Goal: Communication & Community: Answer question/provide support

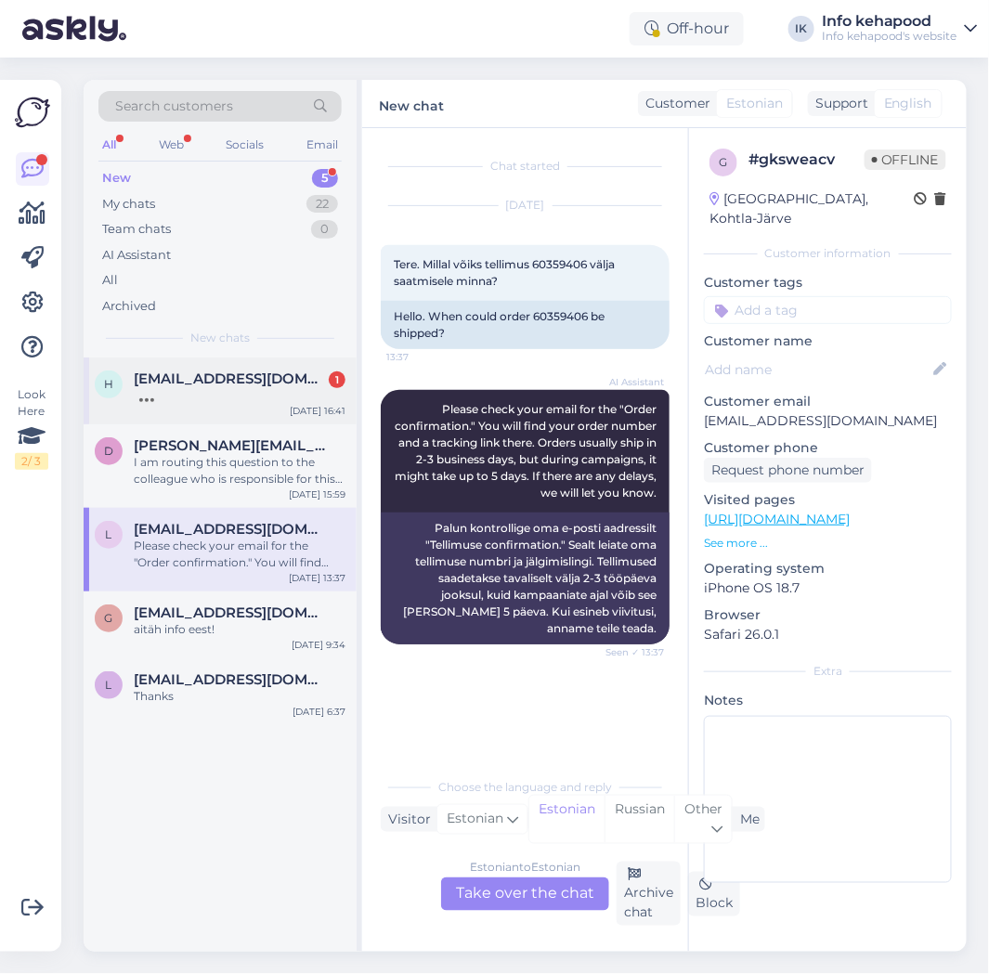
click at [192, 388] on div at bounding box center [240, 395] width 212 height 17
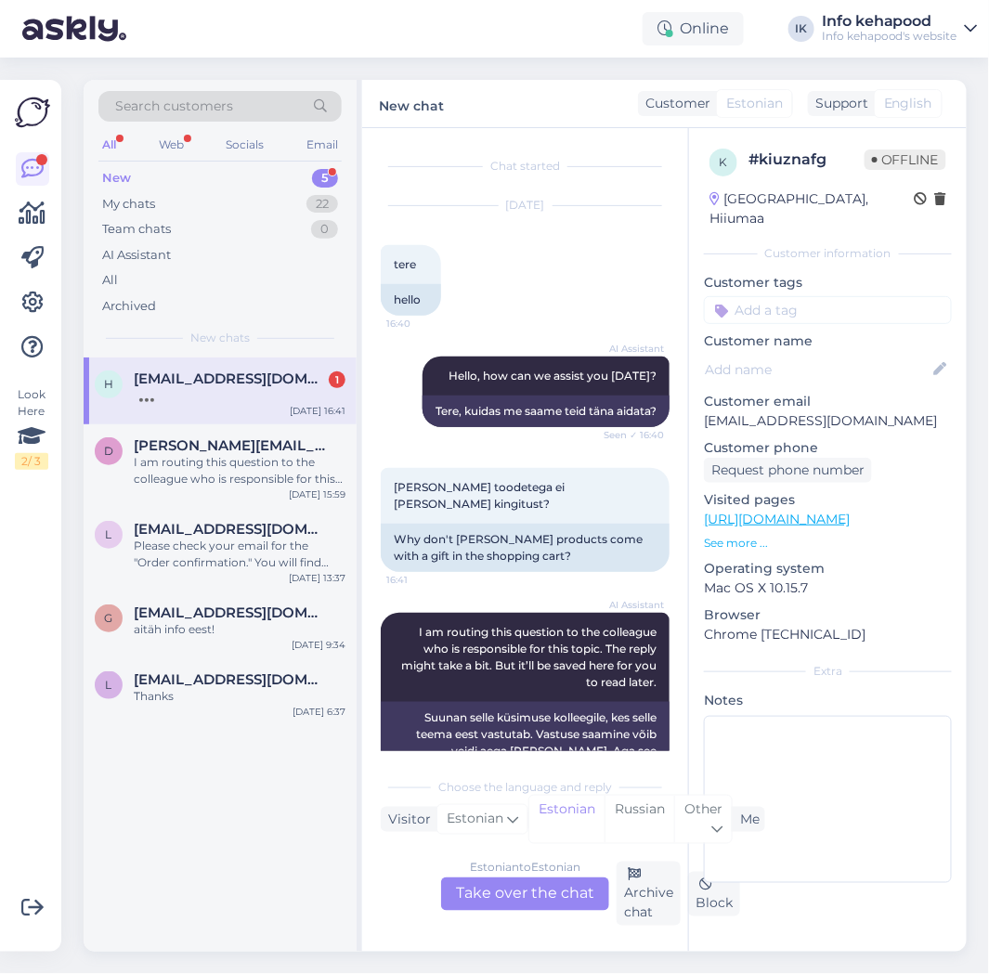
click at [184, 182] on div "New 5" at bounding box center [219, 178] width 243 height 26
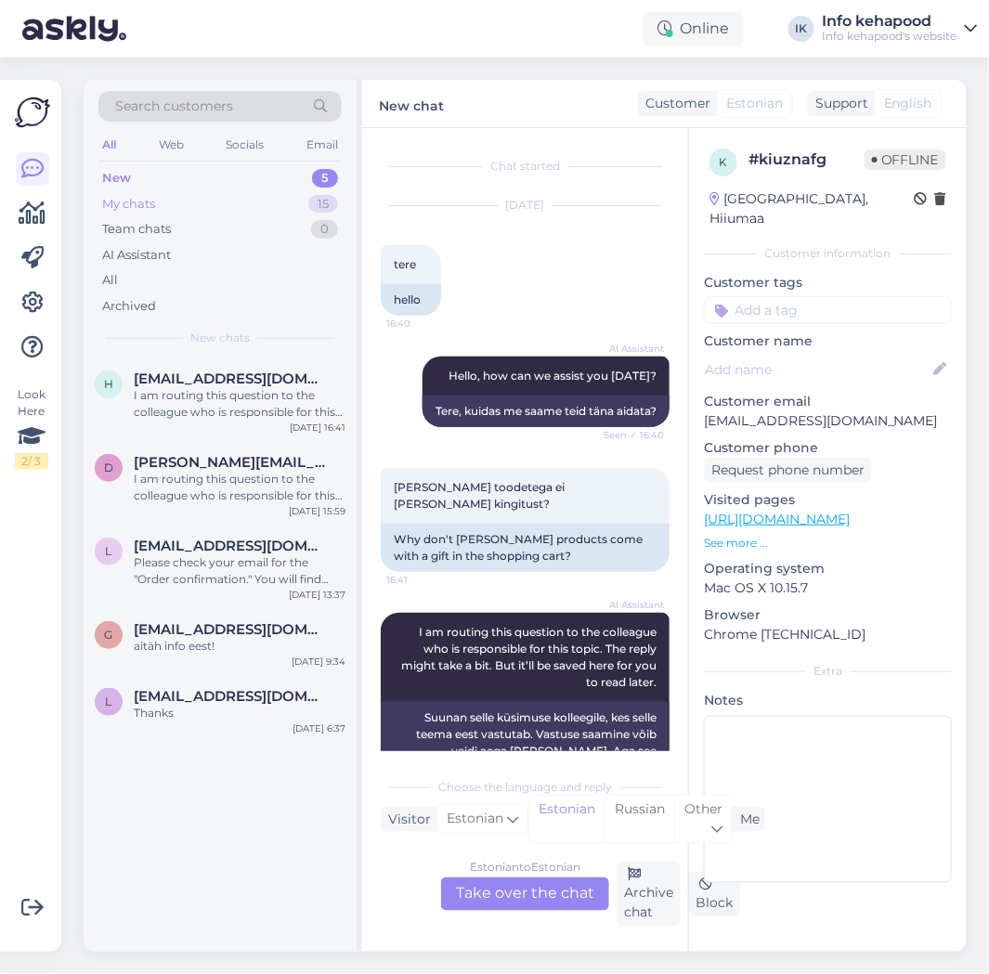
click at [182, 201] on div "My chats 15" at bounding box center [219, 204] width 243 height 26
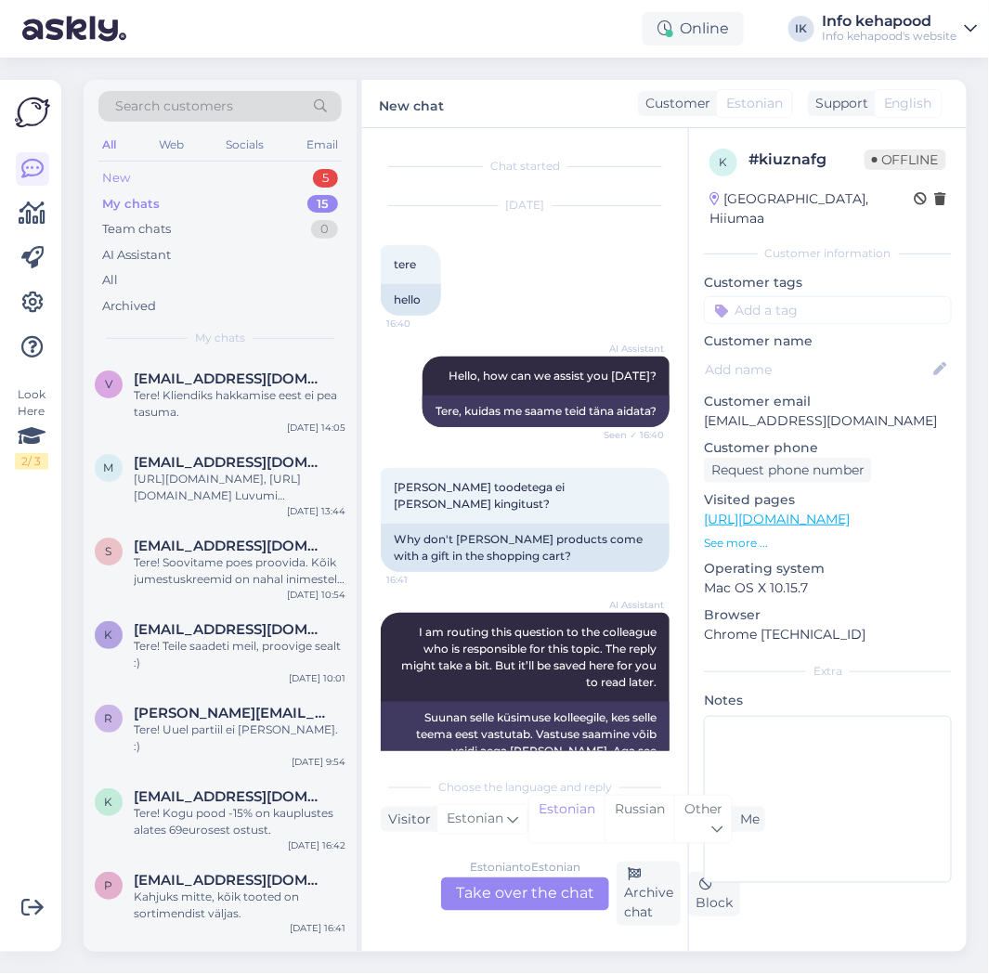
click at [226, 186] on div "New 5" at bounding box center [219, 178] width 243 height 26
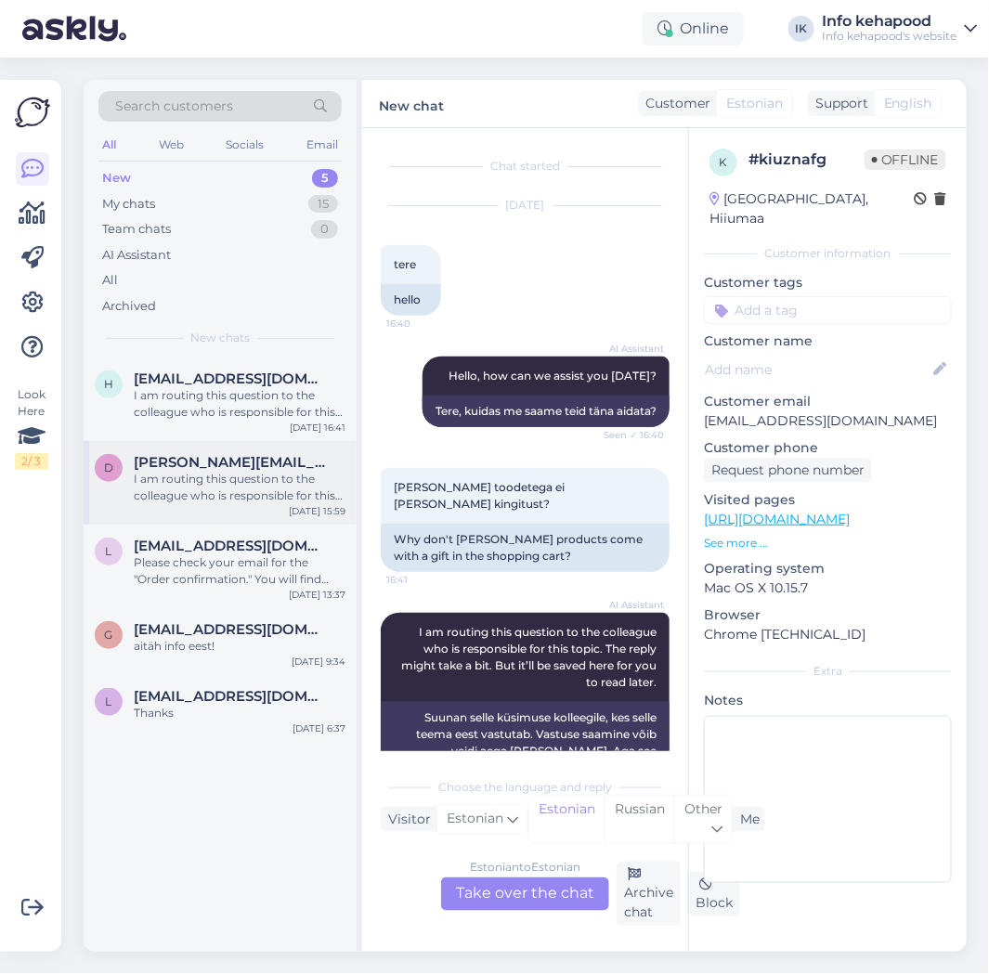
click at [264, 511] on div "d [PERSON_NAME][EMAIL_ADDRESS][PERSON_NAME][DOMAIN_NAME] I am routing this ques…" at bounding box center [220, 483] width 273 height 84
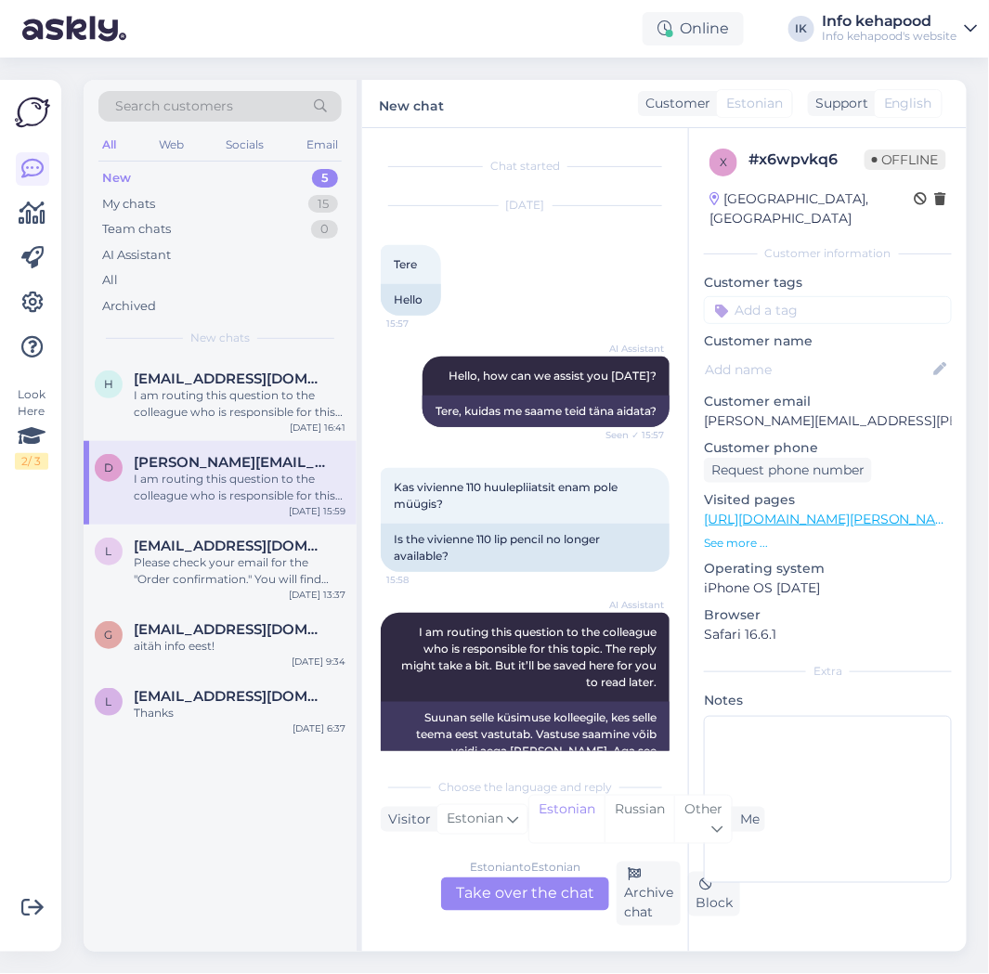
scroll to position [52, 0]
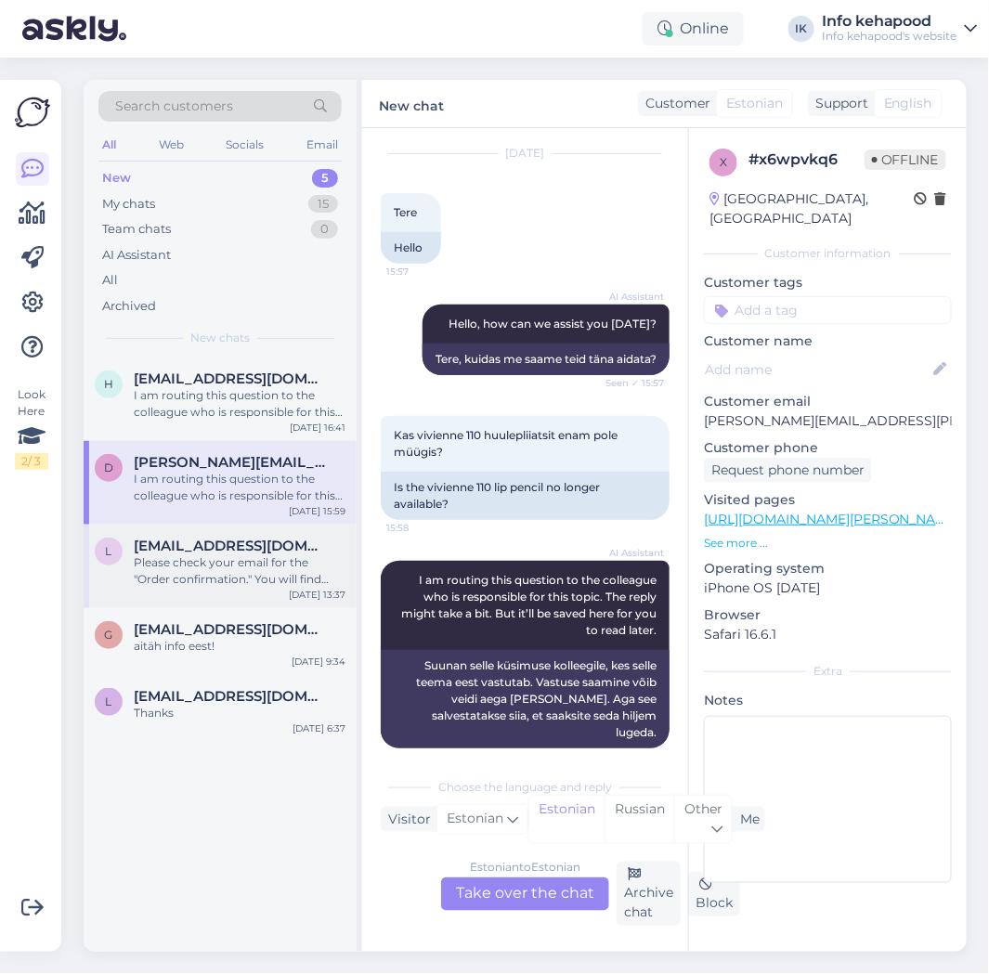
click at [219, 565] on div "Please check your email for the "Order confirmation." You will find your order …" at bounding box center [240, 570] width 212 height 33
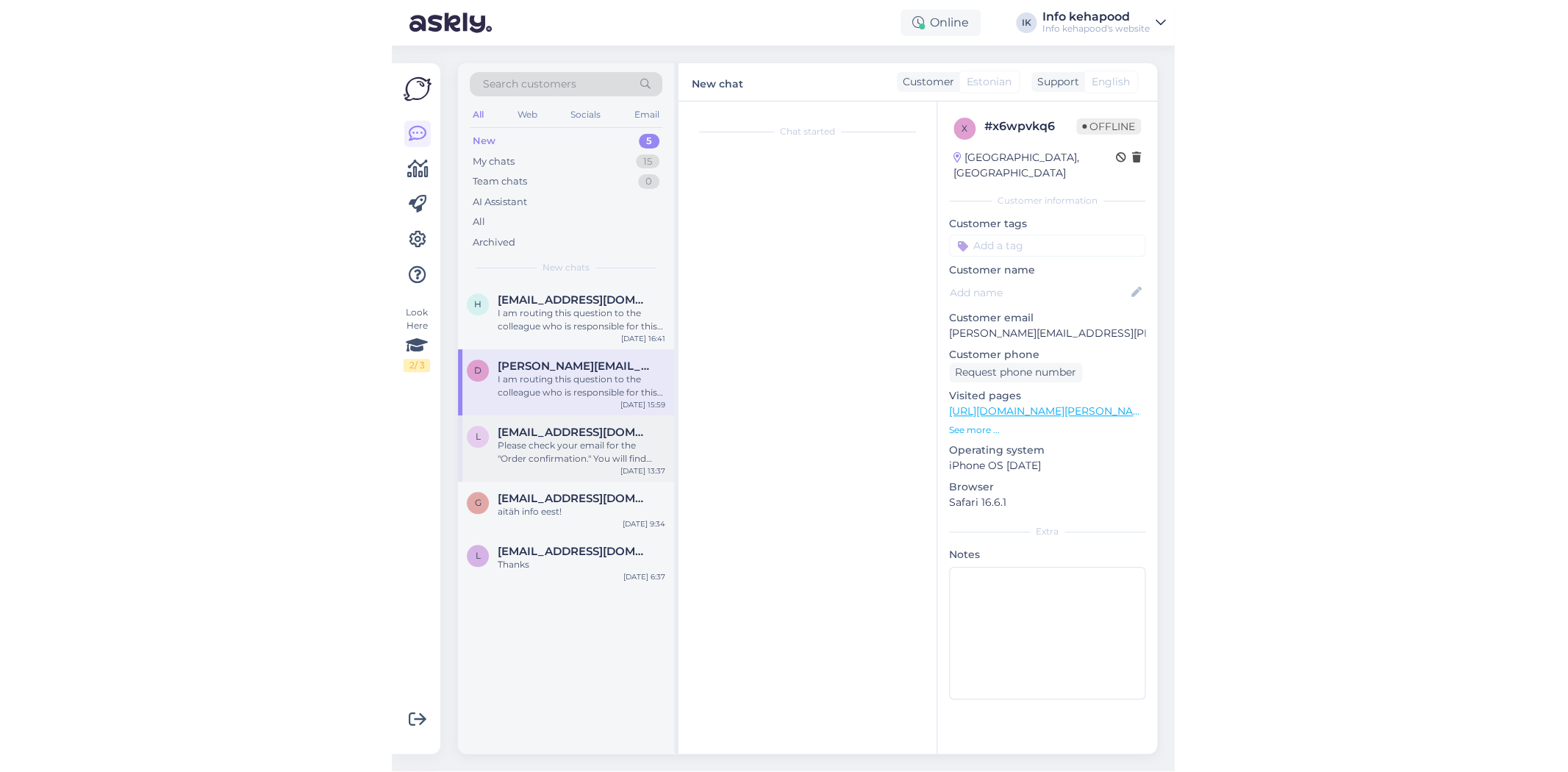
scroll to position [0, 0]
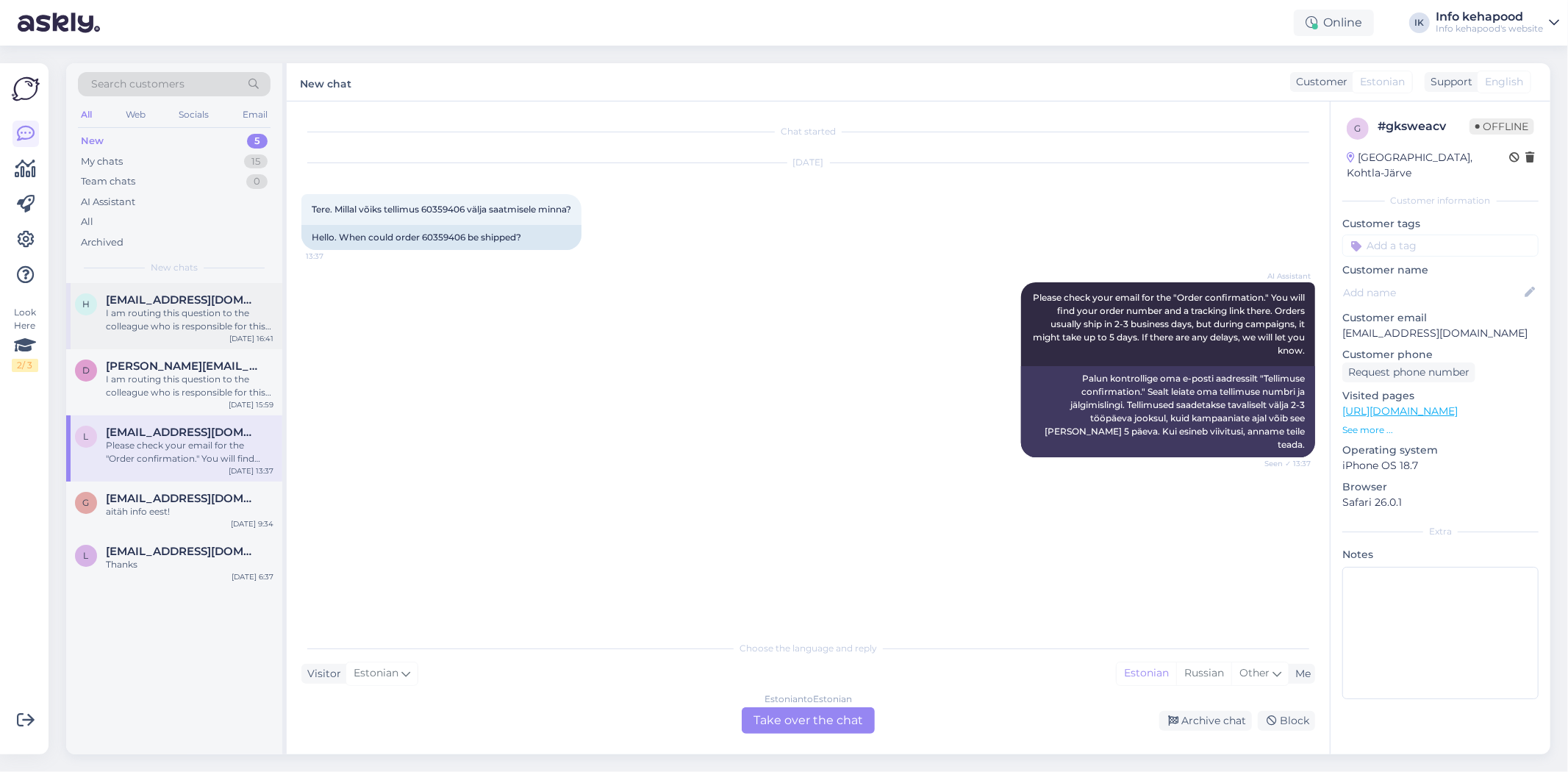
click at [161, 314] on div "I am routing this question to the colleague who is responsible for this topic. …" at bounding box center [190, 319] width 168 height 26
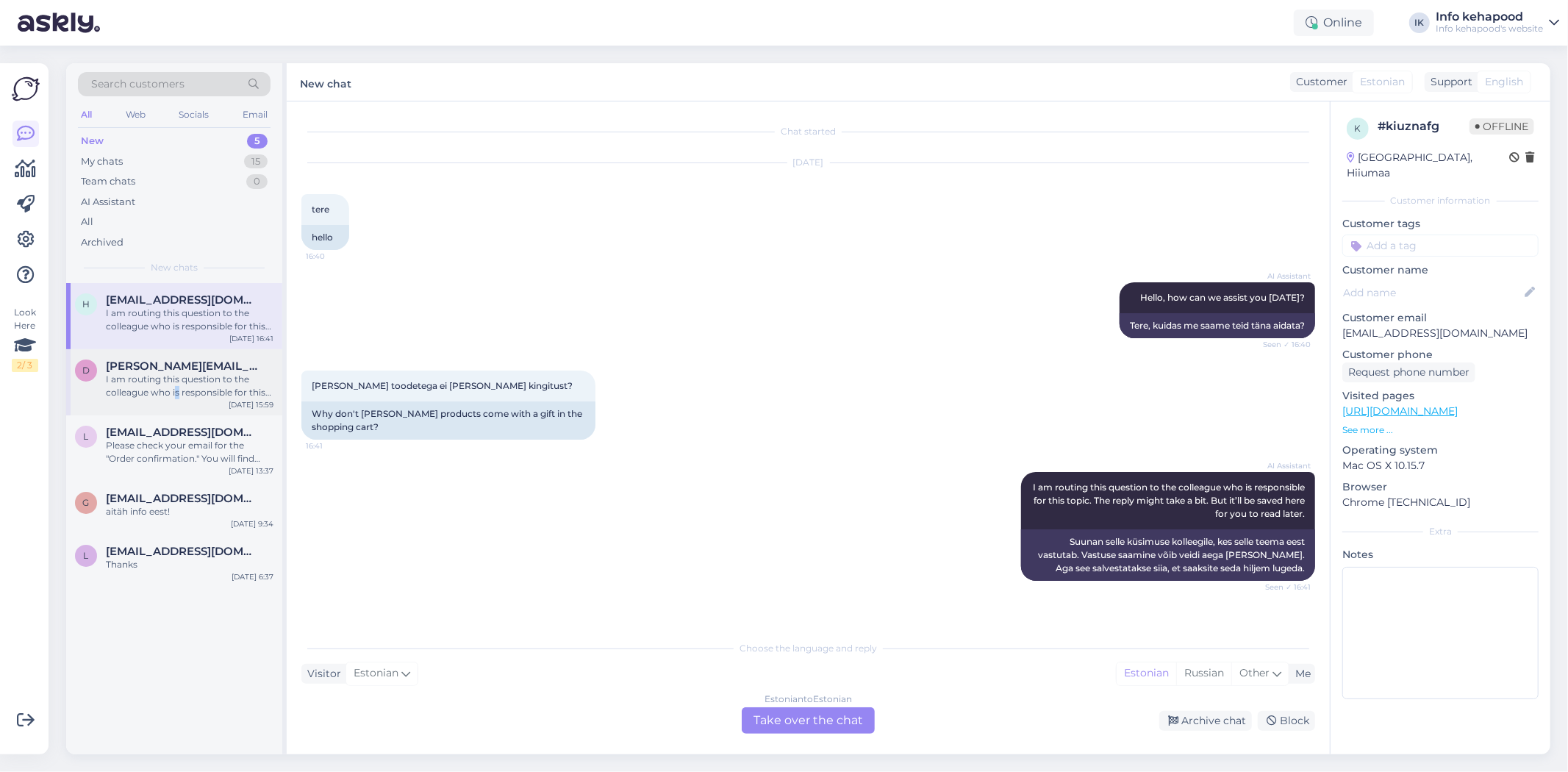
click at [177, 388] on div "I am routing this question to the colleague who is responsible for this topic. …" at bounding box center [190, 386] width 168 height 26
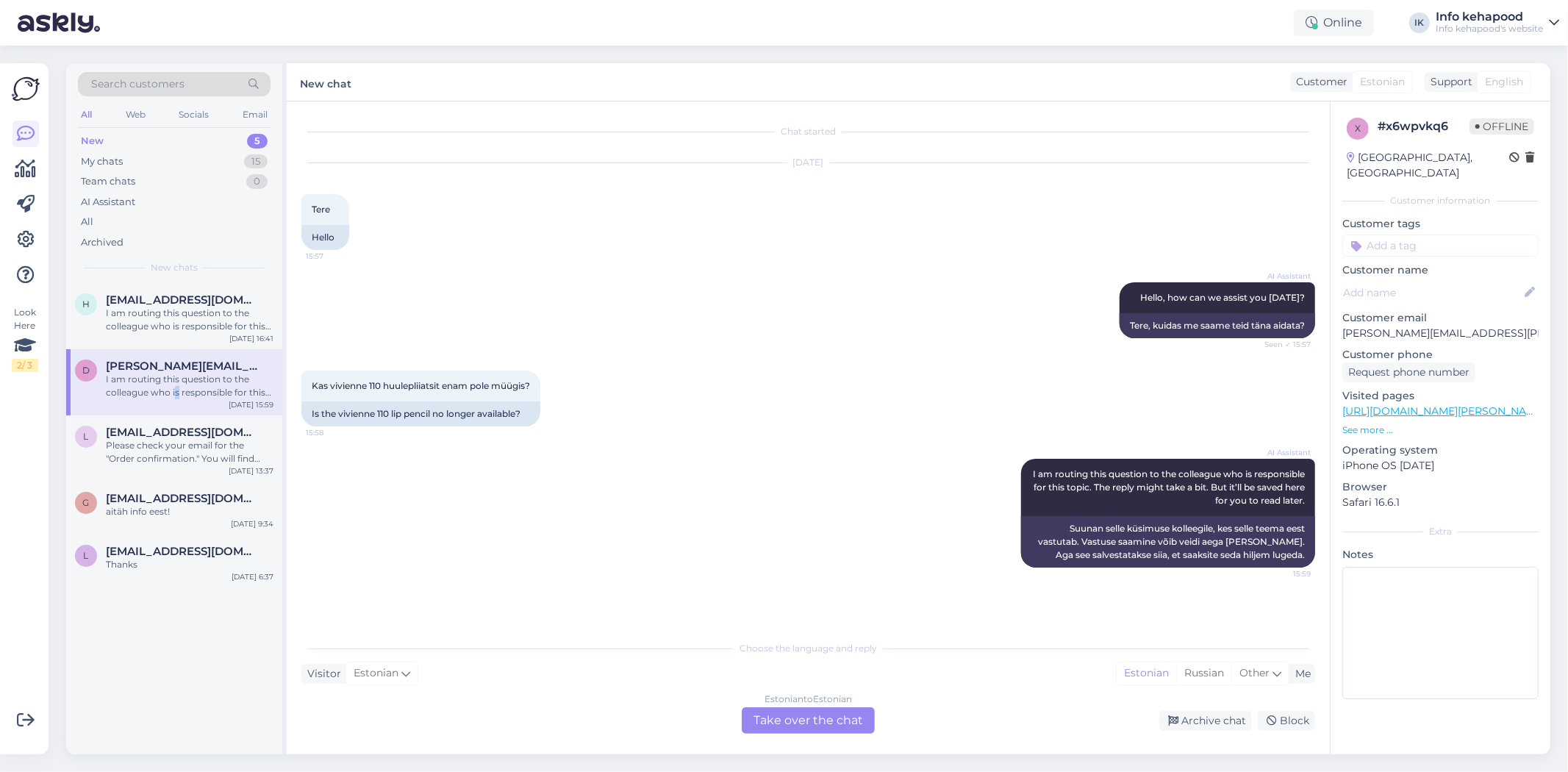
click at [149, 146] on div "New 5" at bounding box center [173, 141] width 192 height 21
click at [147, 153] on div "My chats 15" at bounding box center [173, 162] width 192 height 21
